Goal: Transaction & Acquisition: Subscribe to service/newsletter

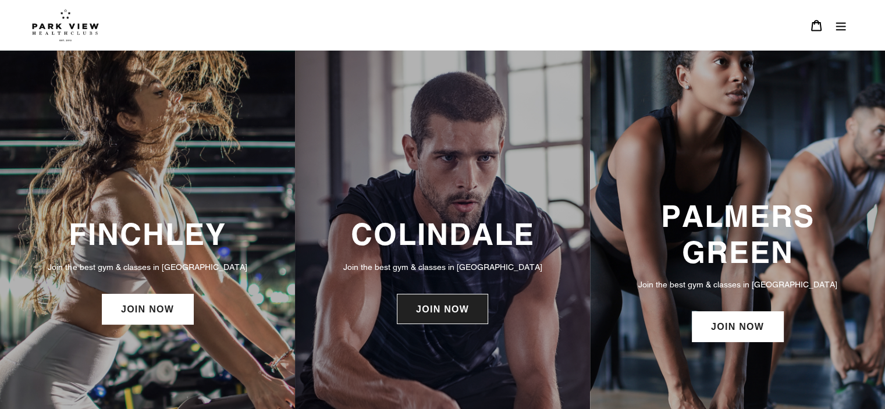
click at [451, 309] on link "JOIN NOW" at bounding box center [442, 309] width 91 height 30
click at [476, 302] on link "JOIN NOW" at bounding box center [442, 309] width 91 height 30
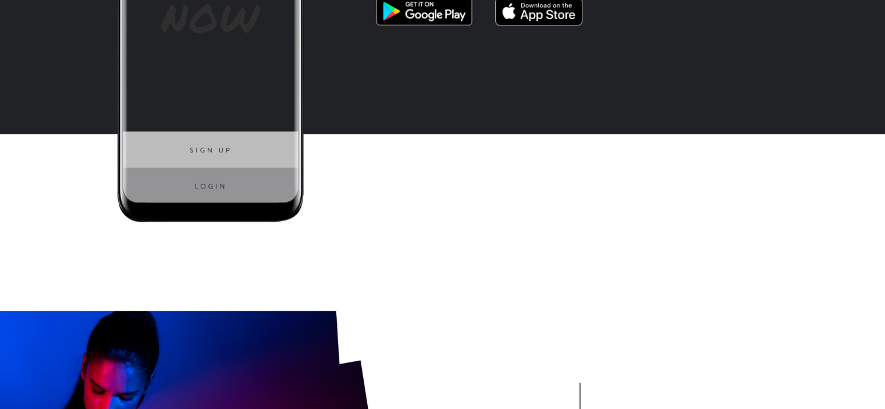
scroll to position [1746, 0]
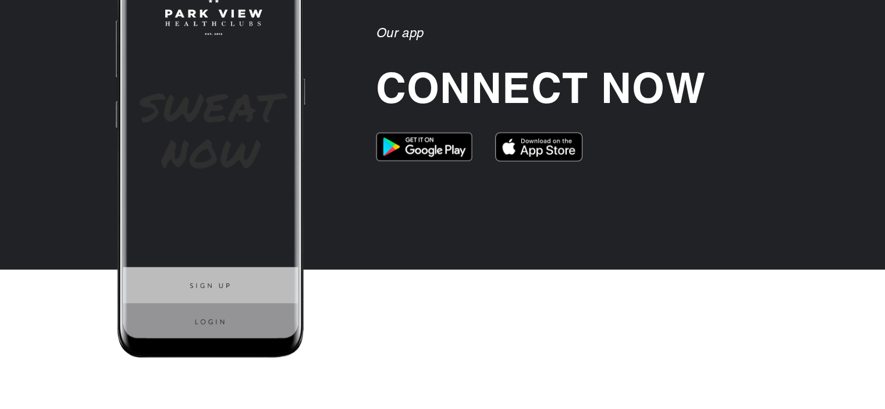
click at [211, 176] on img at bounding box center [207, 156] width 244 height 413
click at [526, 152] on img at bounding box center [538, 146] width 87 height 29
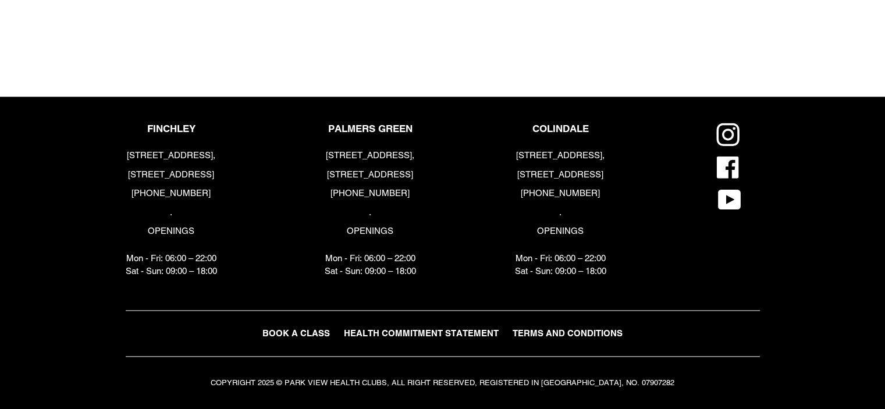
scroll to position [1372, 0]
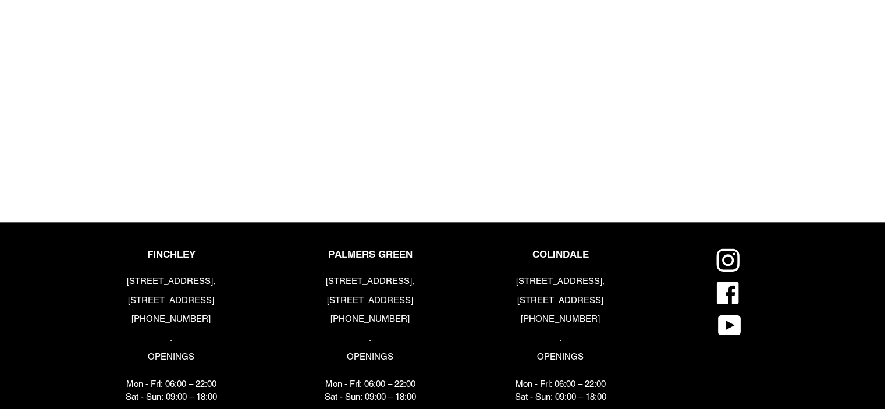
scroll to position [1430, 0]
